Goal: Navigation & Orientation: Find specific page/section

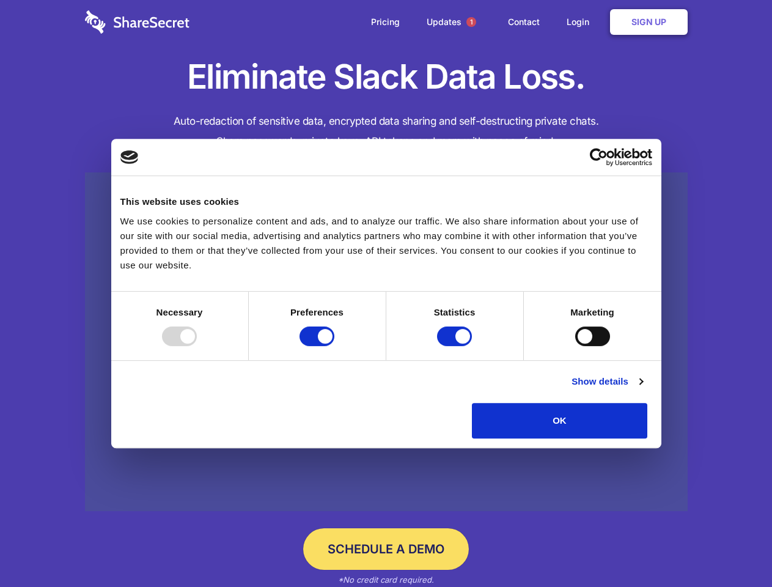
click at [197, 346] on div at bounding box center [179, 336] width 35 height 20
click at [334, 346] on input "Preferences" at bounding box center [317, 336] width 35 height 20
checkbox input "false"
click at [456, 346] on input "Statistics" at bounding box center [454, 336] width 35 height 20
checkbox input "false"
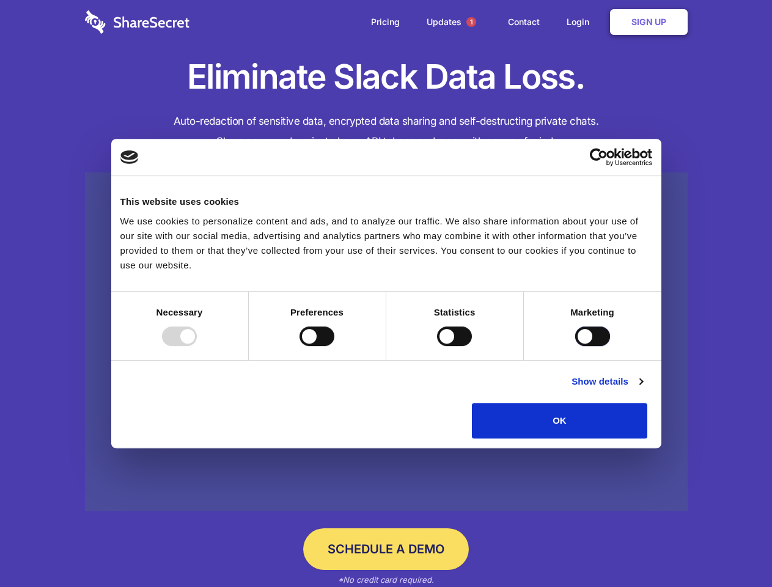
click at [575, 346] on input "Marketing" at bounding box center [592, 336] width 35 height 20
checkbox input "true"
click at [642, 389] on link "Show details" at bounding box center [607, 381] width 71 height 15
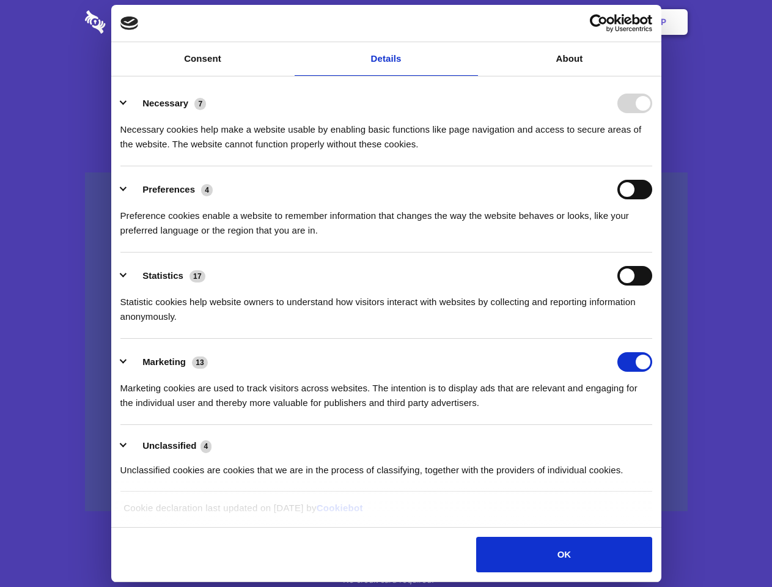
click at [652, 166] on li "Necessary 7 Necessary cookies help make a website usable by enabling basic func…" at bounding box center [386, 123] width 532 height 86
click at [471, 22] on span "1" at bounding box center [471, 22] width 10 height 10
